Goal: Check status

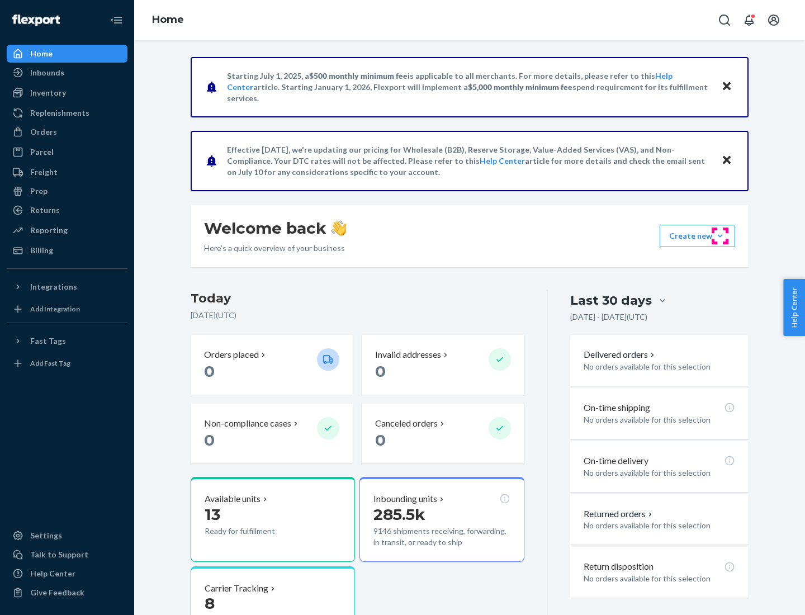
click at [720, 236] on button "Create new Create new inbound Create new order Create new product" at bounding box center [696, 236] width 75 height 22
click at [38, 191] on div "Prep" at bounding box center [38, 191] width 17 height 11
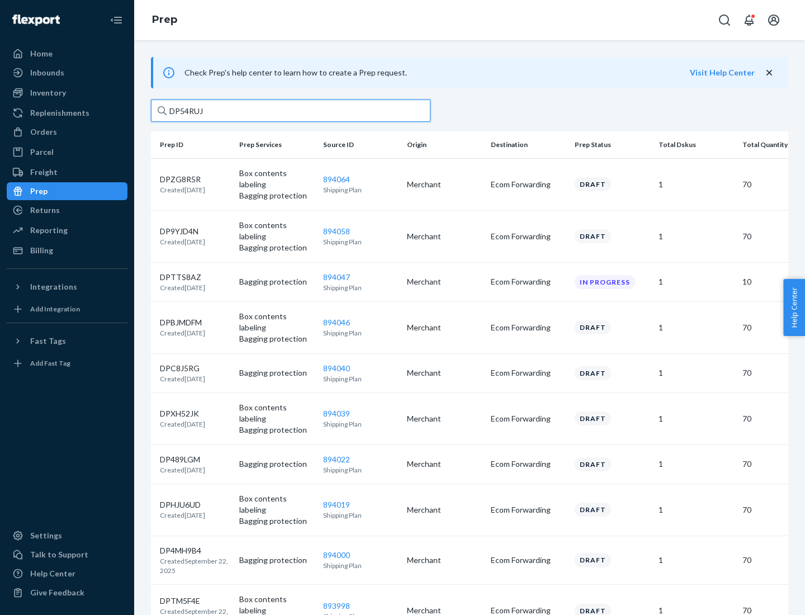
type input "DP54RUJL"
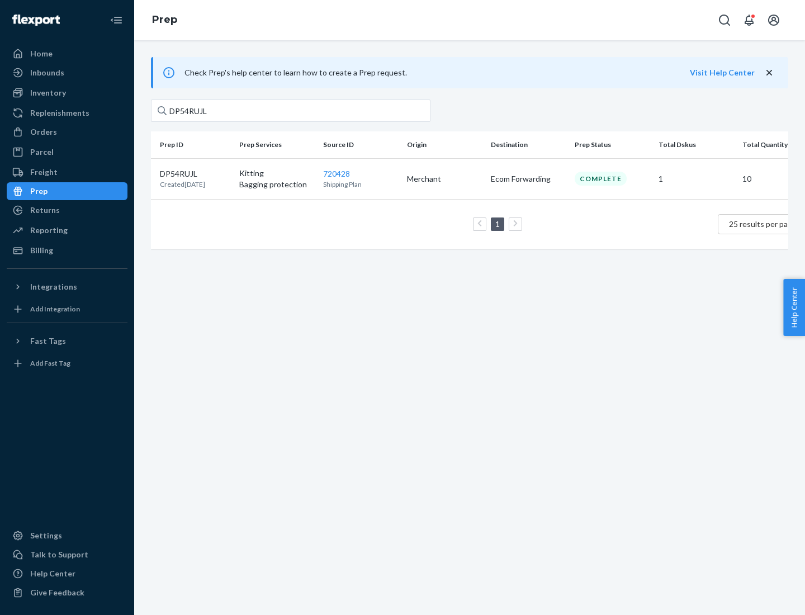
click at [195, 173] on p "DP54RUJL" at bounding box center [182, 173] width 45 height 11
